Goal: Task Accomplishment & Management: Use online tool/utility

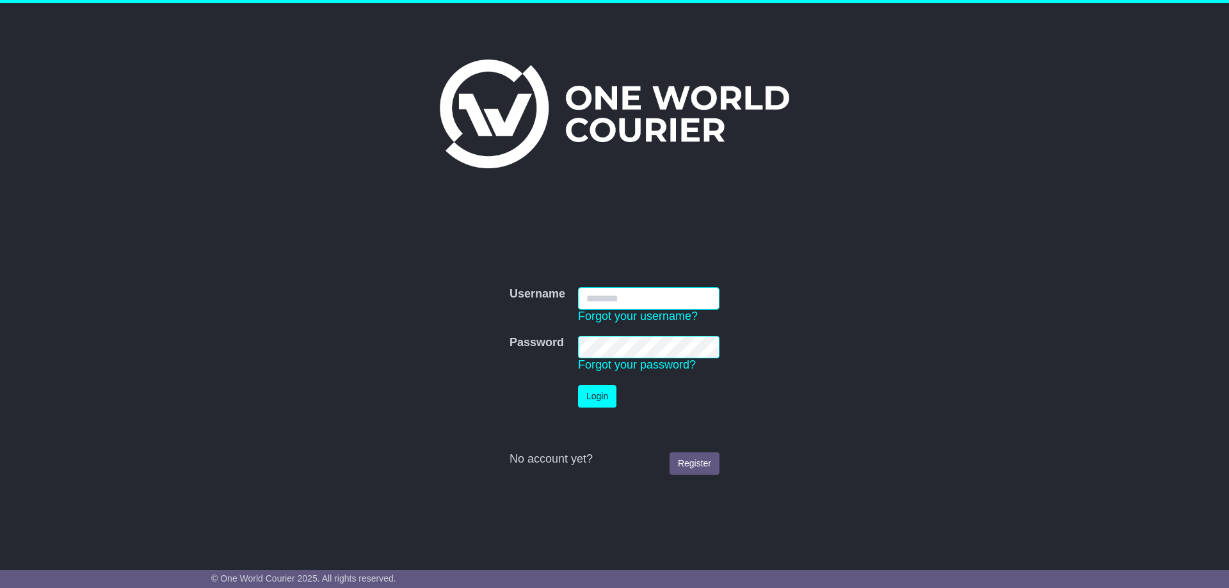
type input "**********"
click at [601, 396] on button "Login" at bounding box center [597, 396] width 38 height 22
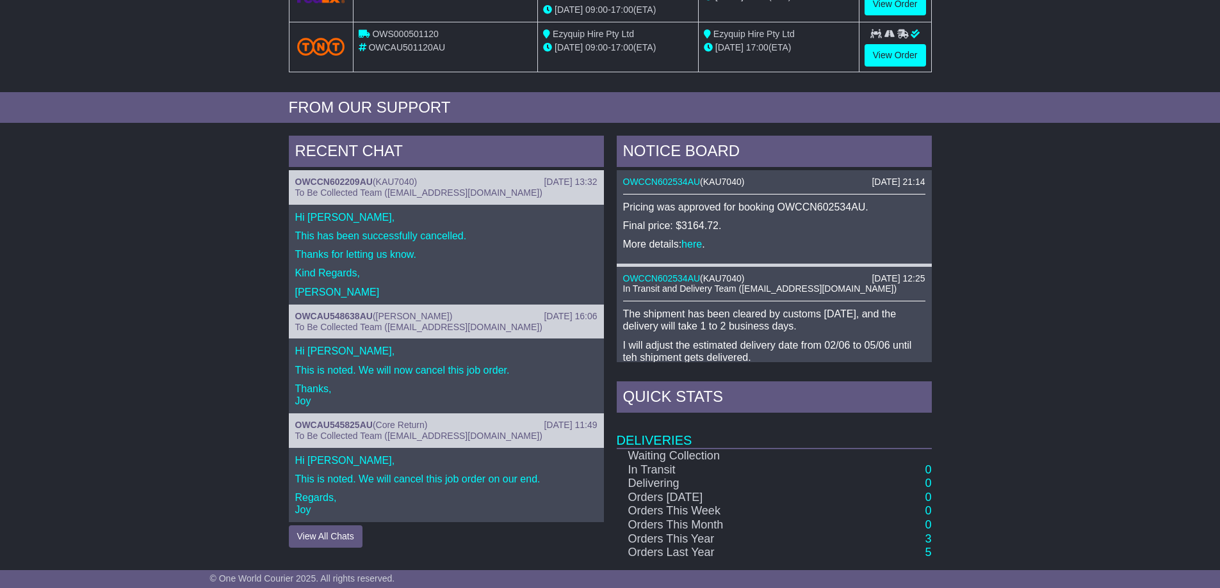
scroll to position [544, 0]
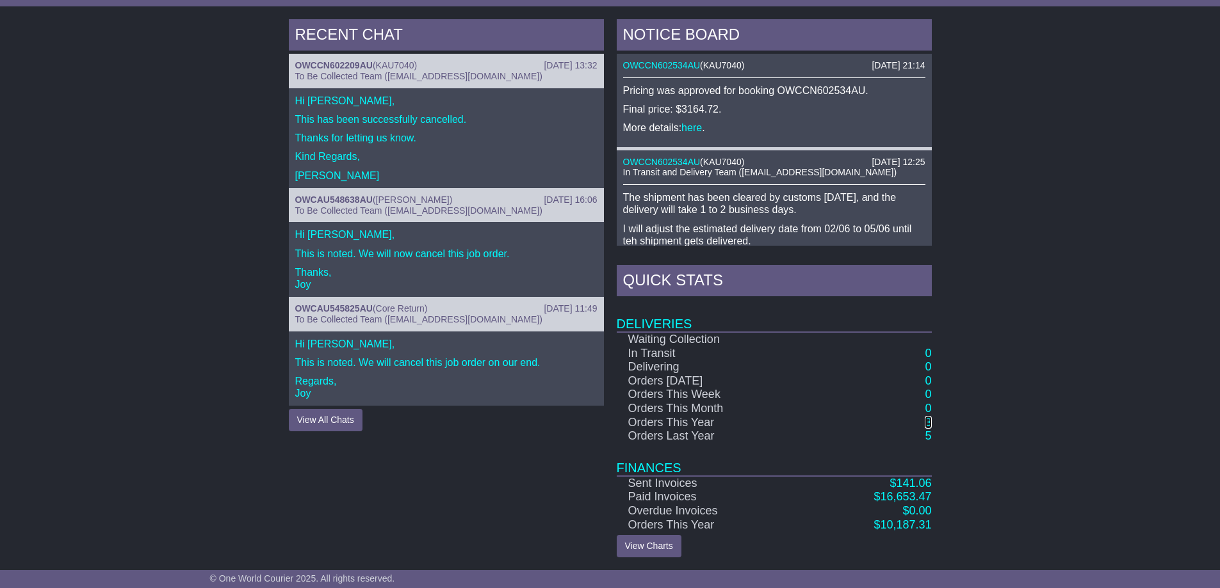
click at [925, 421] on link "3" at bounding box center [928, 422] width 6 height 13
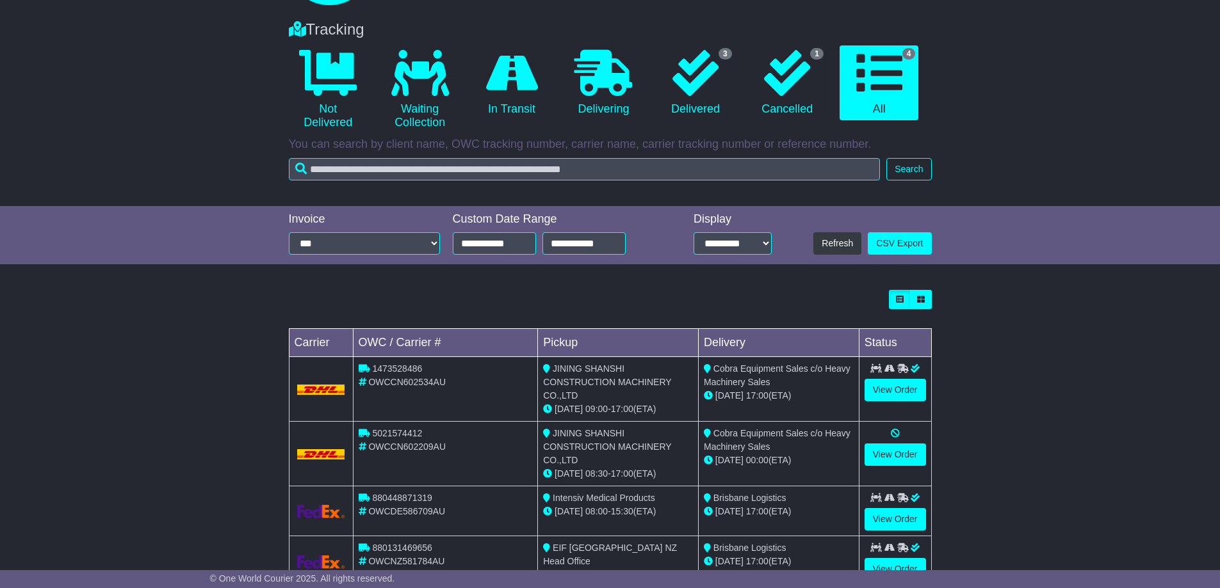
scroll to position [131, 0]
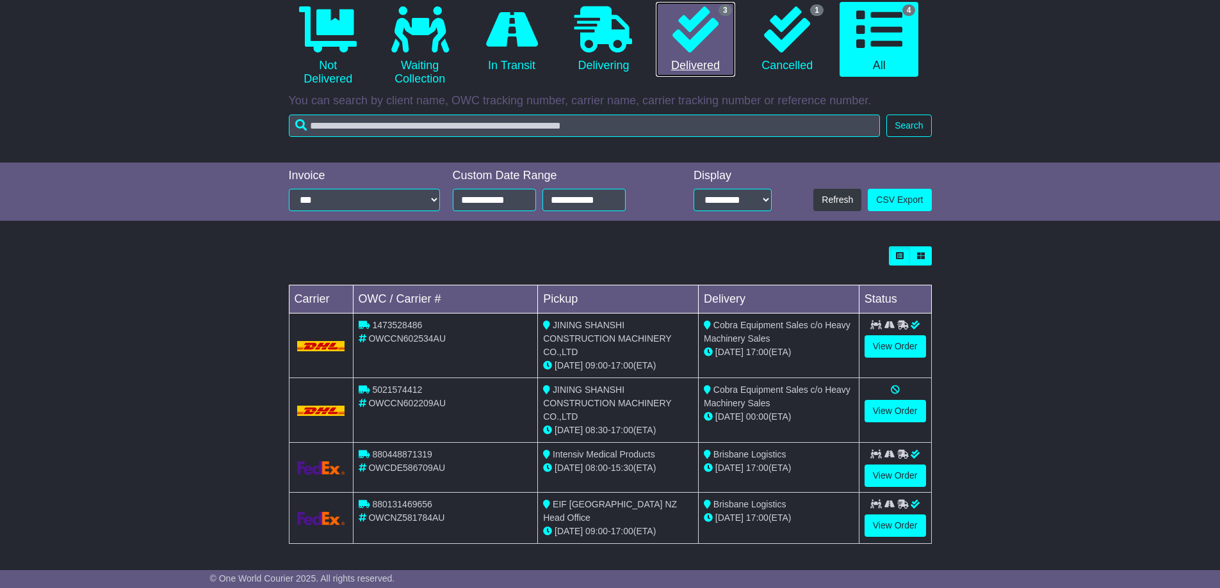
click at [707, 52] on icon at bounding box center [695, 29] width 46 height 46
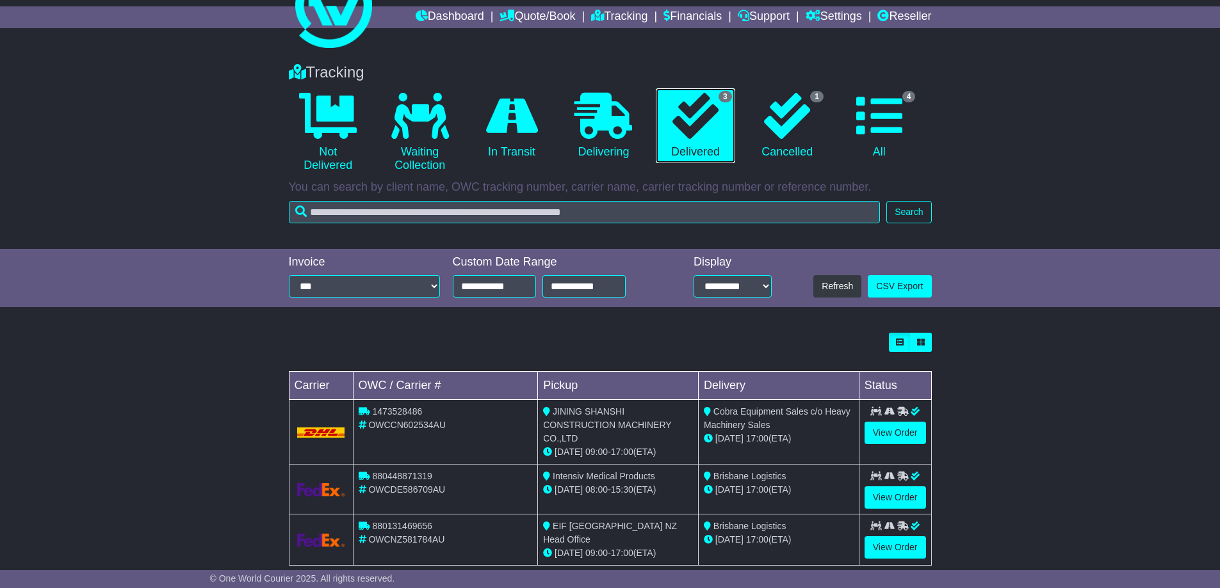
scroll to position [67, 0]
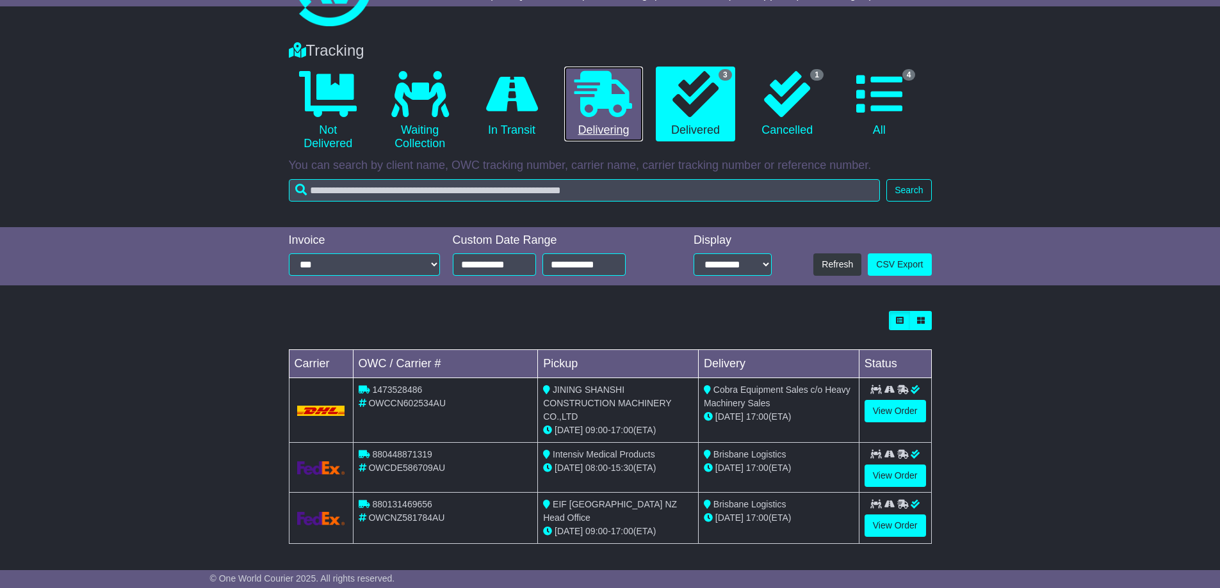
click at [599, 108] on icon at bounding box center [603, 94] width 58 height 46
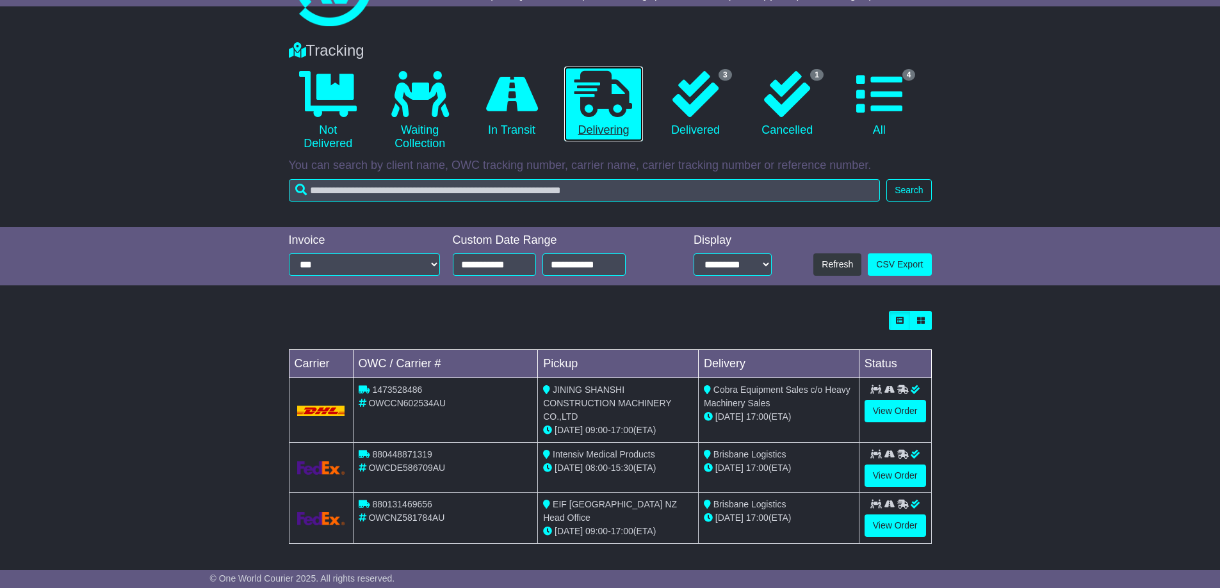
scroll to position [0, 0]
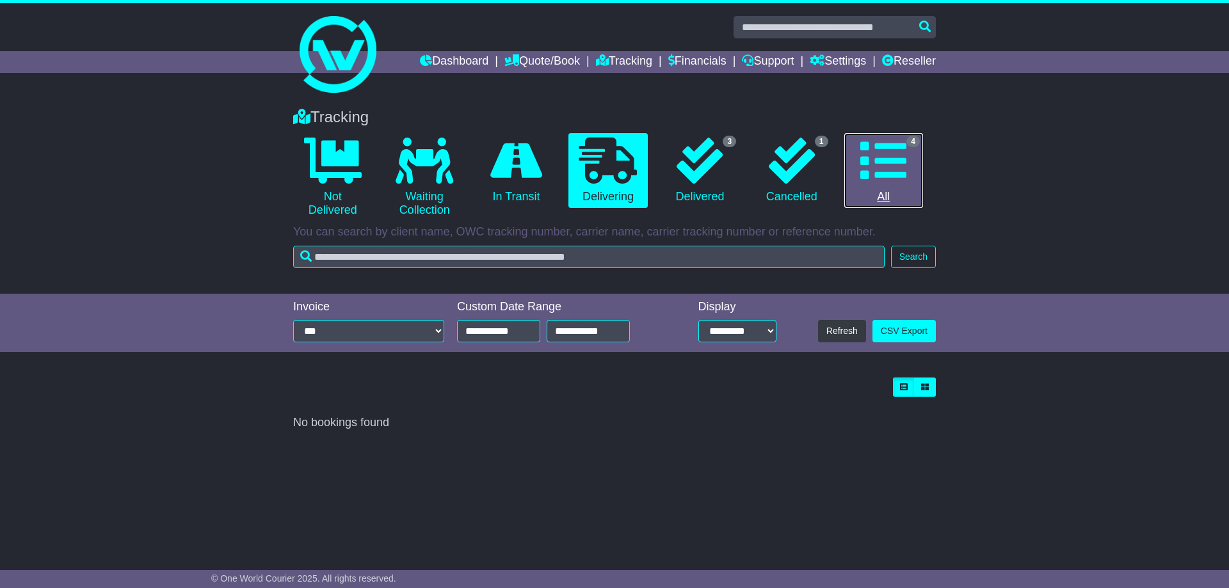
click at [905, 181] on icon at bounding box center [884, 161] width 46 height 46
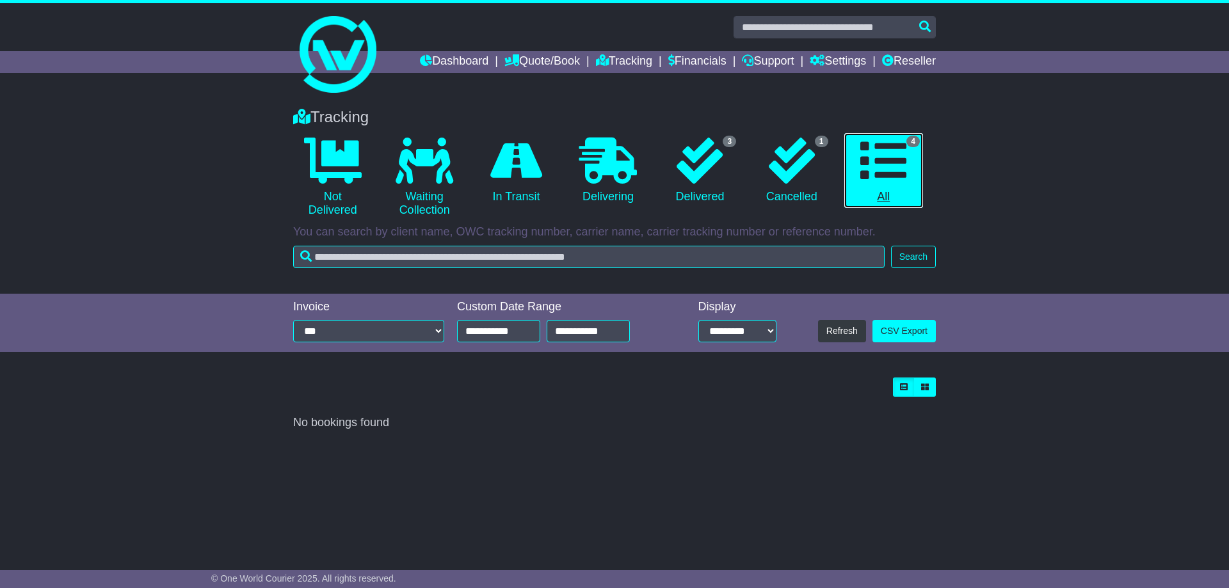
click at [873, 163] on icon at bounding box center [884, 161] width 46 height 46
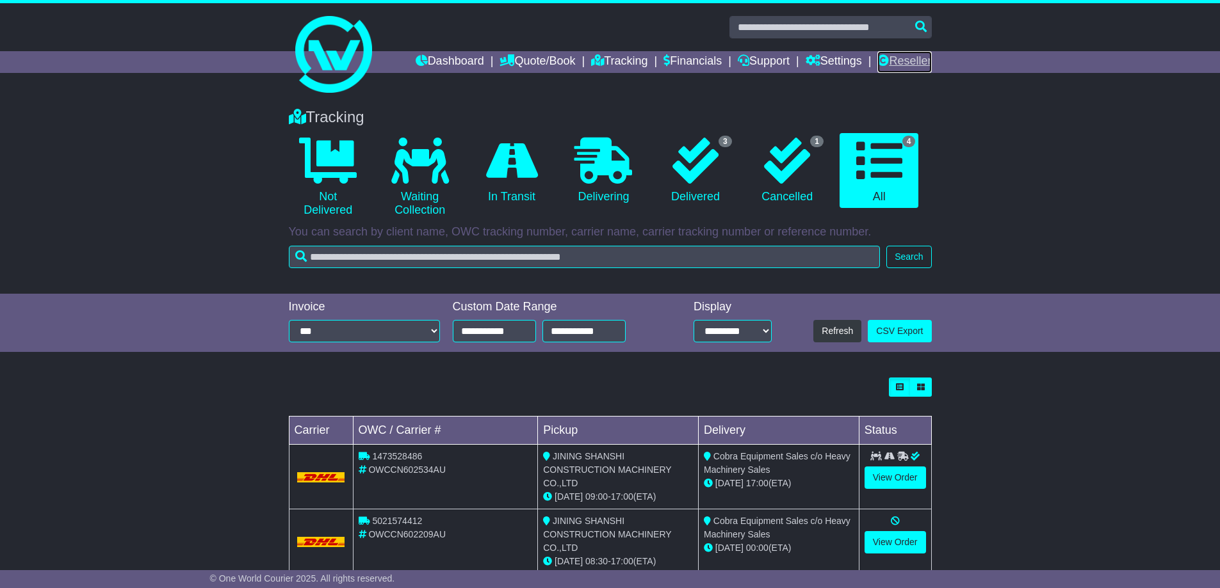
click at [899, 61] on link "Reseller" at bounding box center [904, 62] width 54 height 22
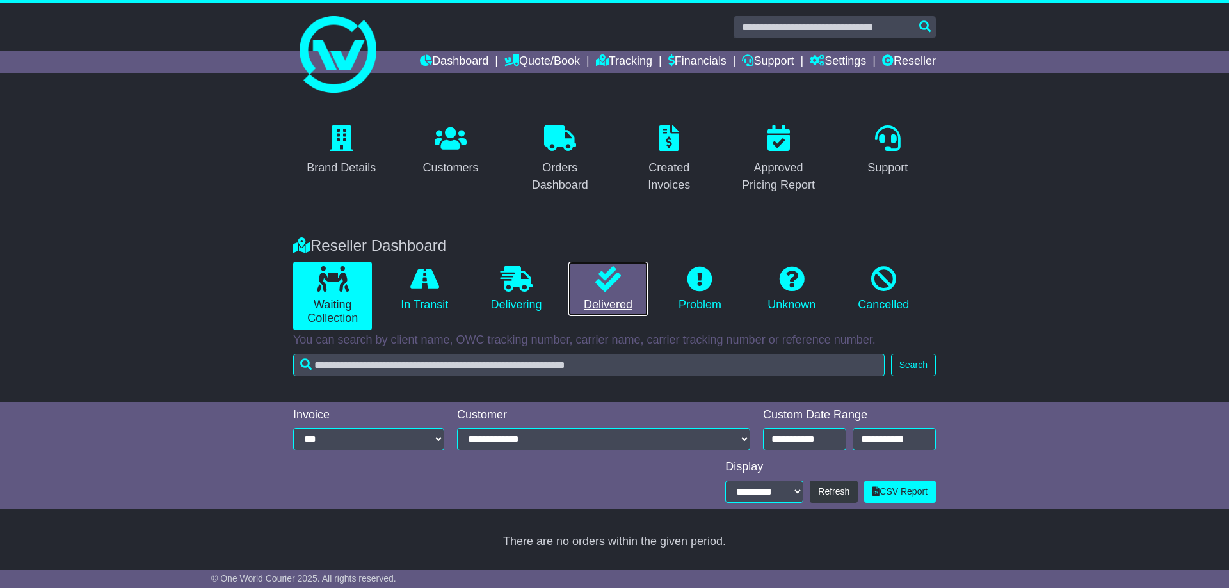
click at [615, 291] on icon at bounding box center [609, 279] width 26 height 26
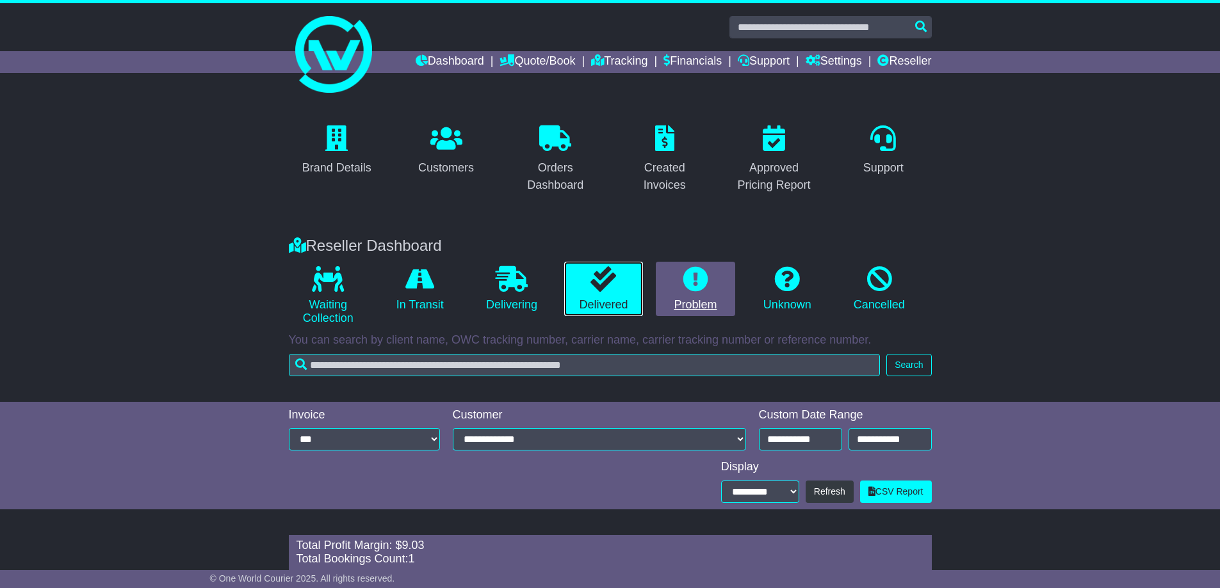
scroll to position [97, 0]
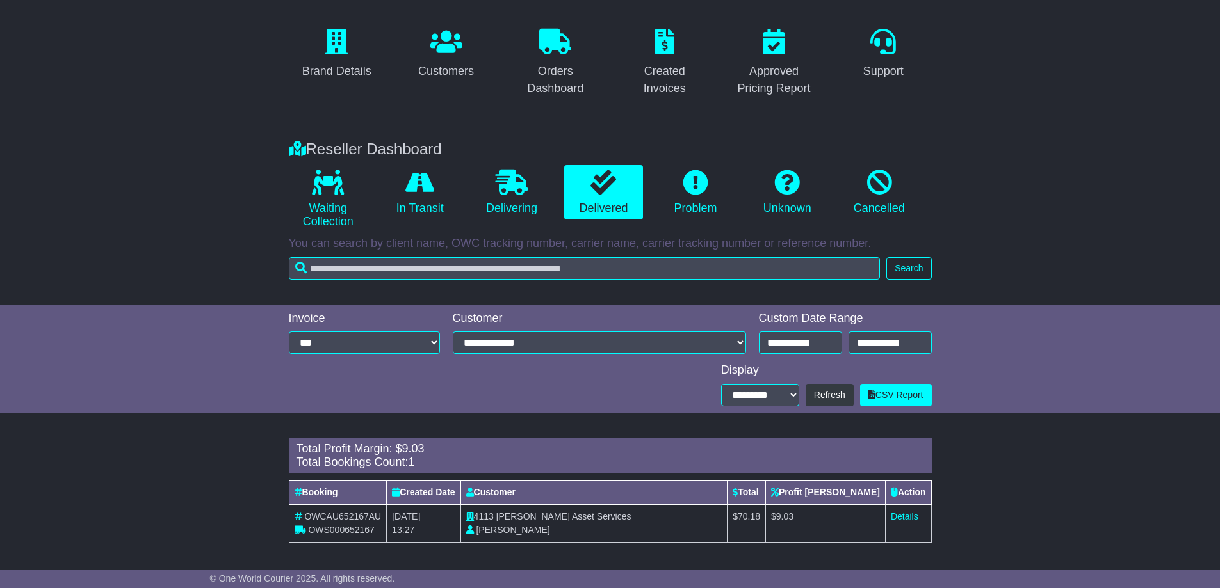
click at [333, 531] on span "OWS000652167" at bounding box center [341, 530] width 67 height 10
copy span "OWS000652167"
click at [904, 514] on link "Details" at bounding box center [905, 517] width 28 height 10
click at [171, 518] on div "Loading... There are no orders within the given period. Total Profit Margin: $ …" at bounding box center [610, 497] width 1220 height 131
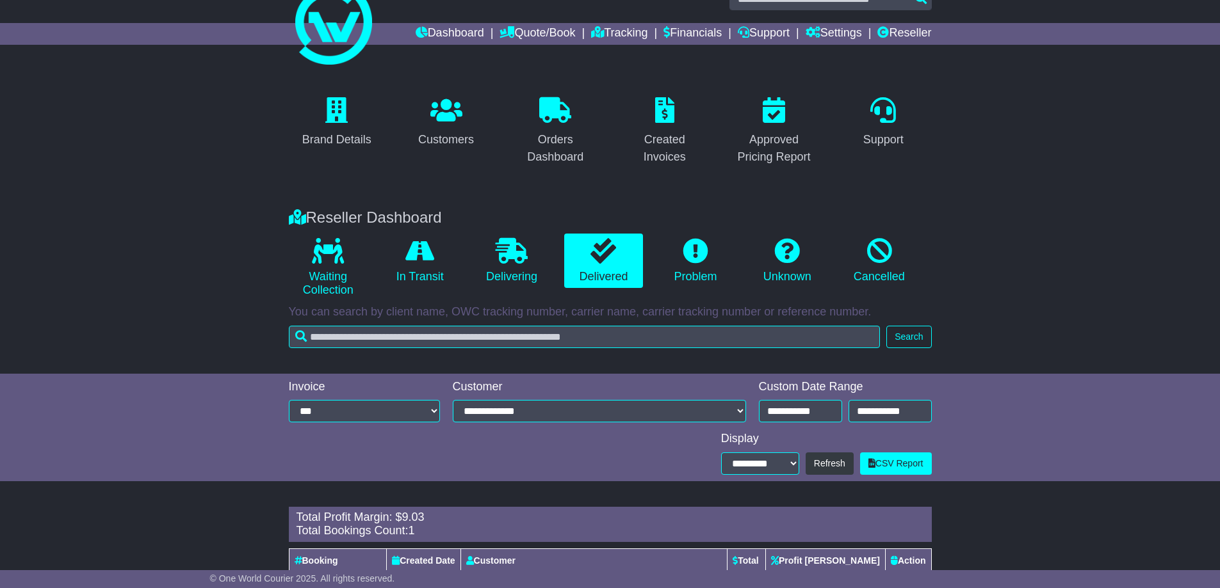
scroll to position [0, 0]
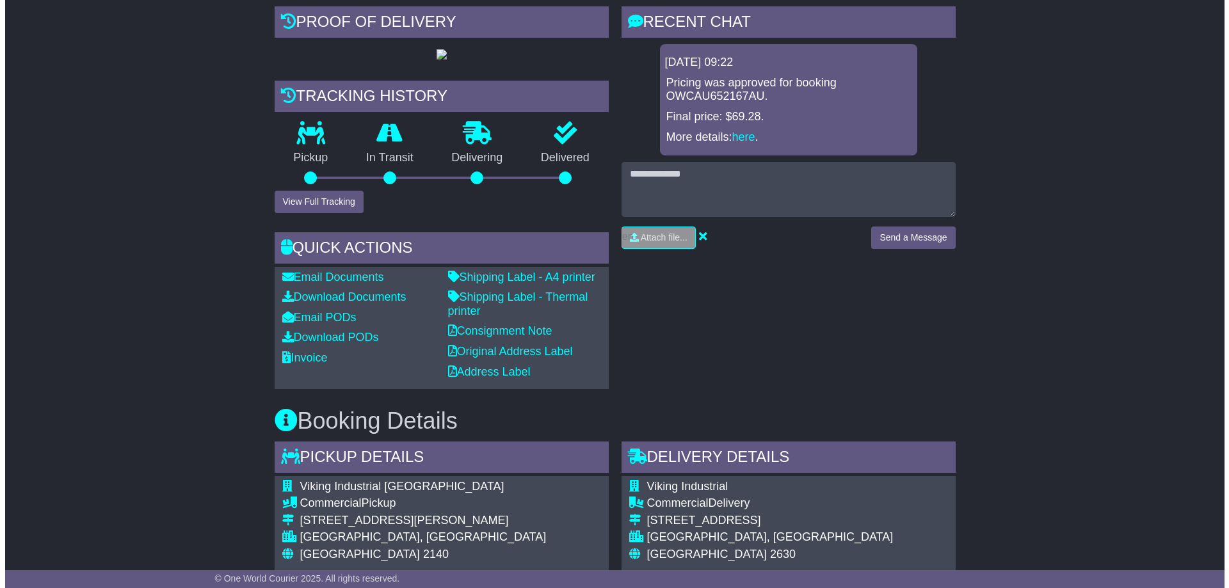
scroll to position [213, 0]
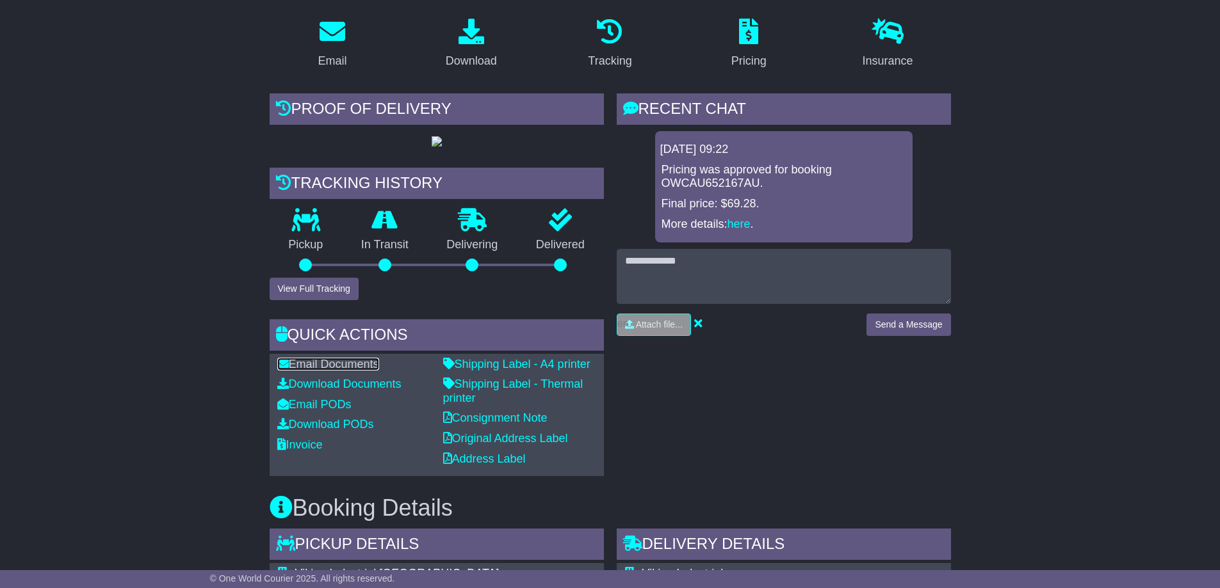
click at [322, 364] on link "Email Documents" at bounding box center [328, 364] width 102 height 13
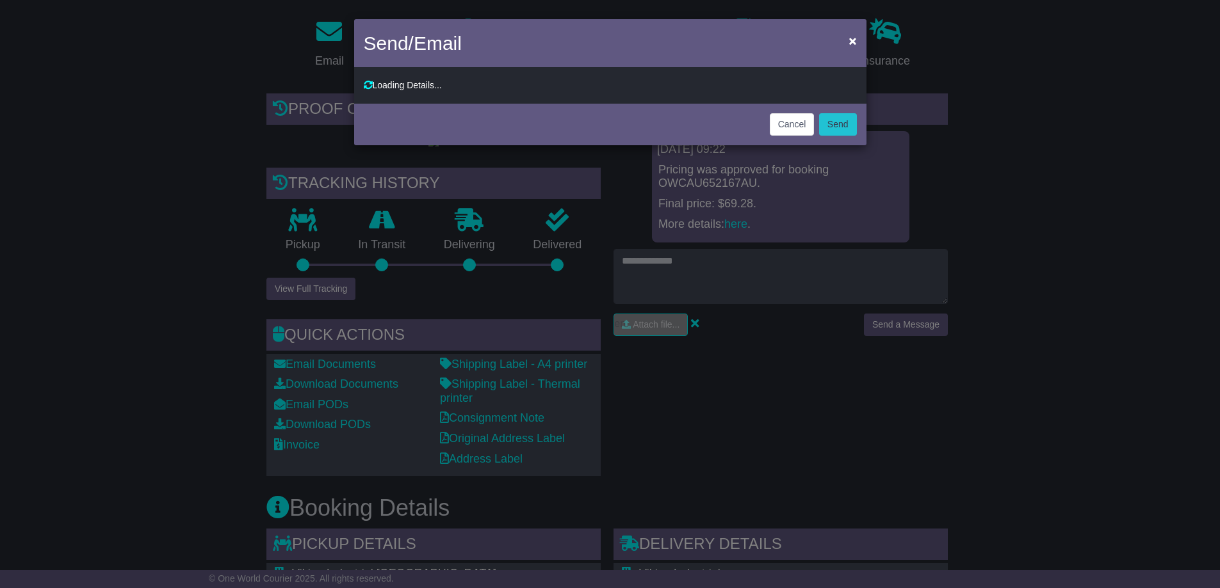
type input "**********"
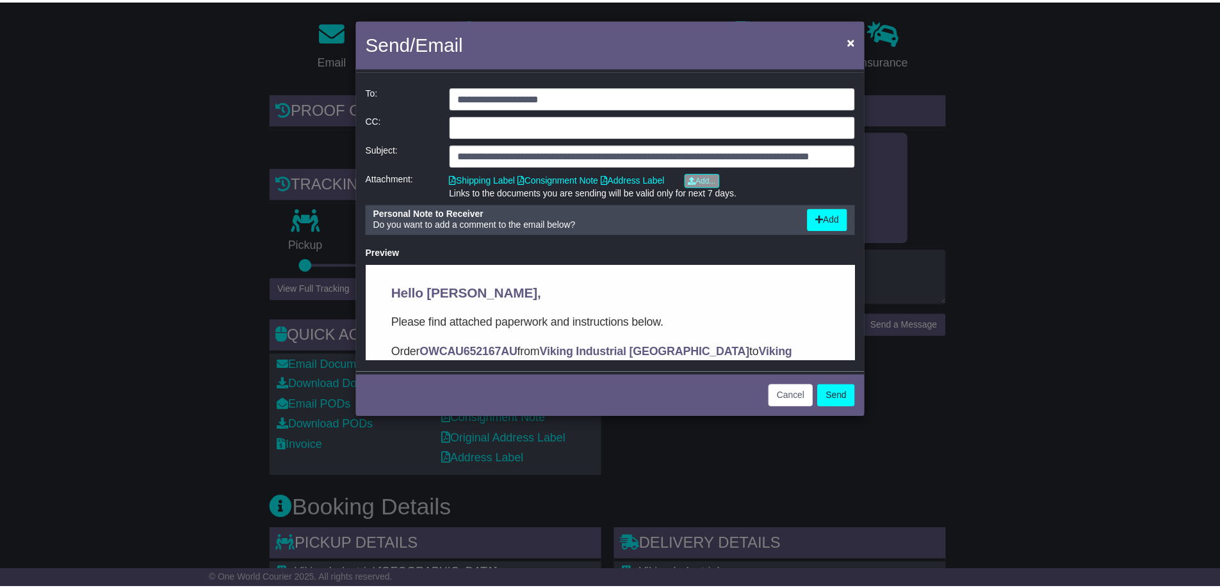
scroll to position [0, 0]
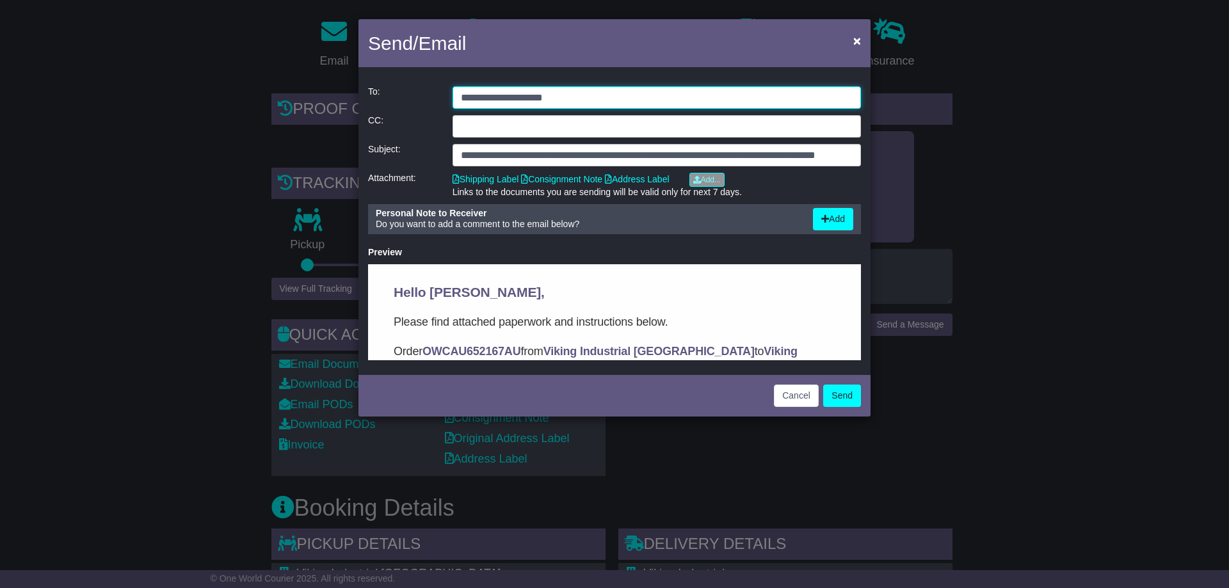
click at [601, 88] on input "**********" at bounding box center [657, 97] width 409 height 22
type input "**********"
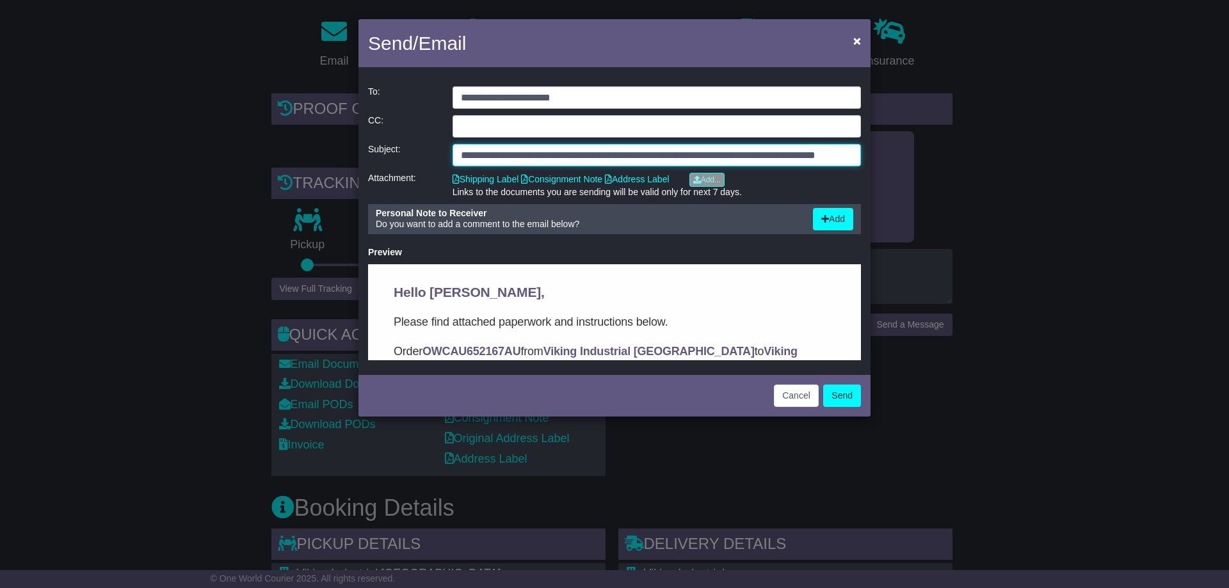
click at [462, 158] on input "**********" at bounding box center [657, 155] width 409 height 22
type input "**********"
click at [847, 400] on button "Send" at bounding box center [842, 396] width 38 height 22
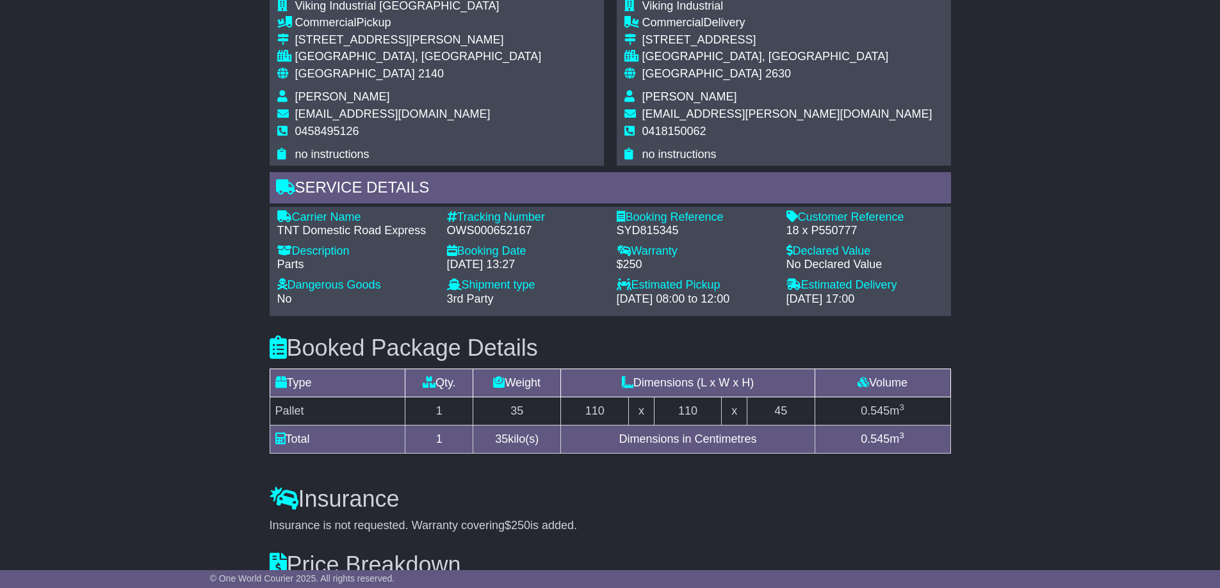
scroll to position [567, 0]
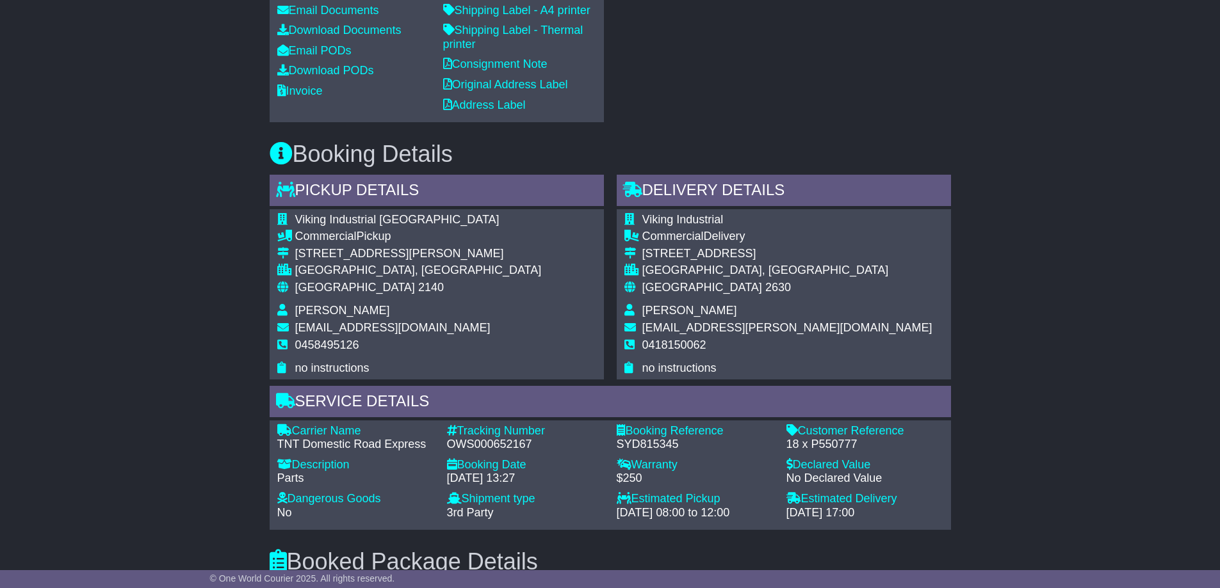
click at [1026, 280] on div "Email Download Tracking Pricing Insurance" at bounding box center [610, 322] width 1220 height 1336
click at [1026, 125] on div "Email Download Tracking Pricing Insurance" at bounding box center [610, 322] width 1220 height 1336
